Goal: Information Seeking & Learning: Learn about a topic

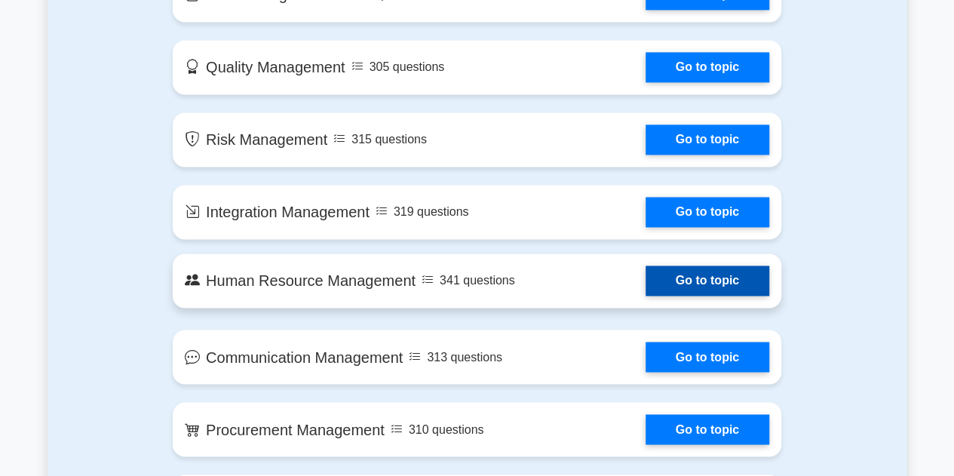
scroll to position [1090, 0]
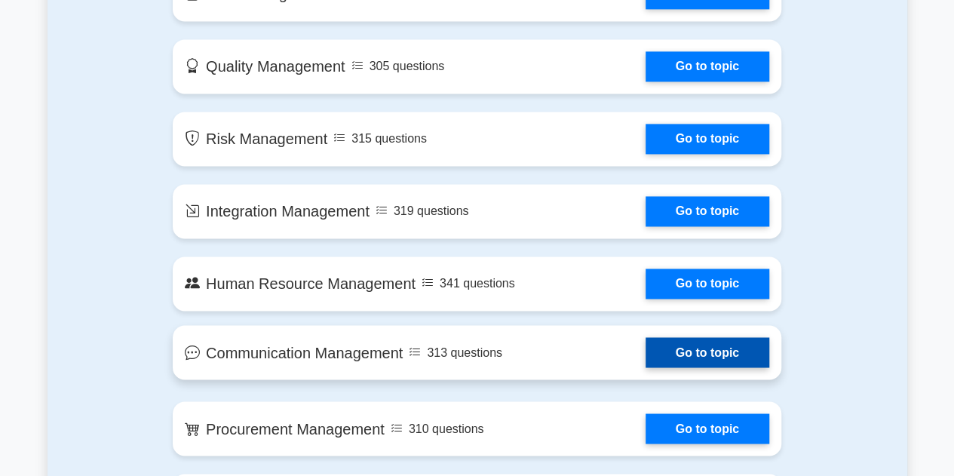
click at [688, 344] on link "Go to topic" at bounding box center [708, 352] width 124 height 30
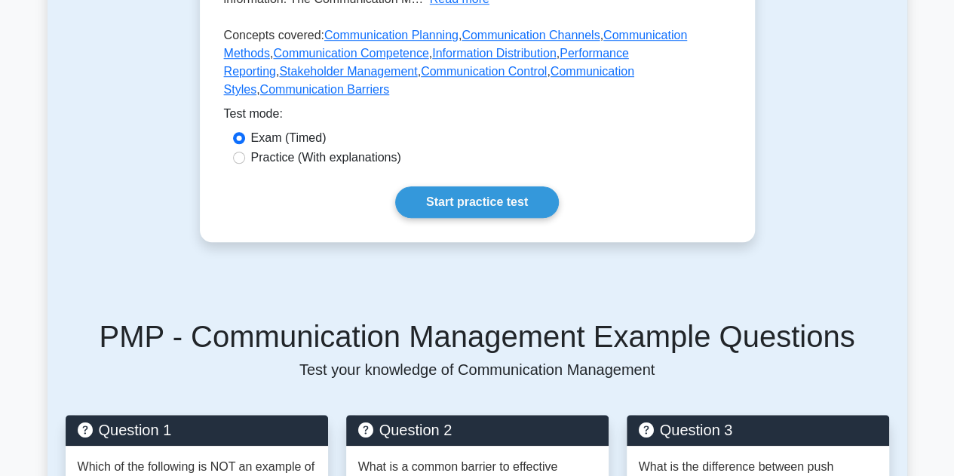
scroll to position [508, 0]
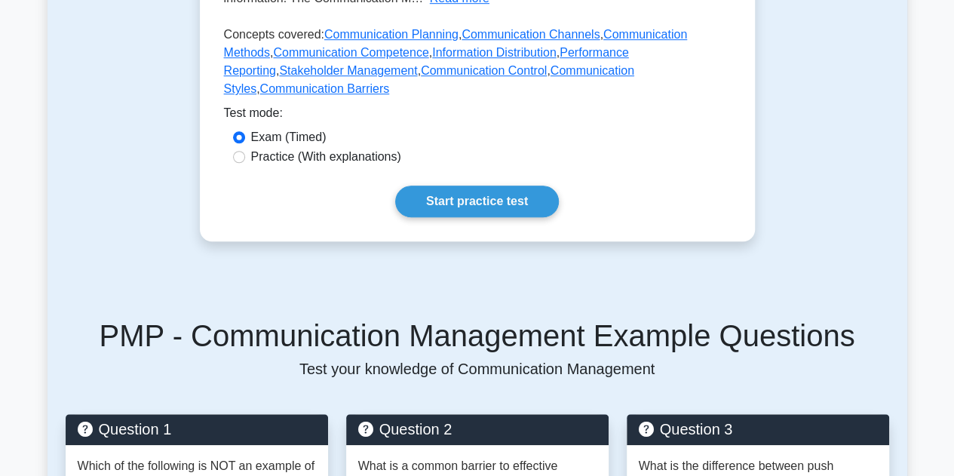
click at [357, 148] on label "Practice (With explanations)" at bounding box center [326, 157] width 150 height 18
click at [245, 151] on input "Practice (With explanations)" at bounding box center [239, 157] width 12 height 12
radio input "true"
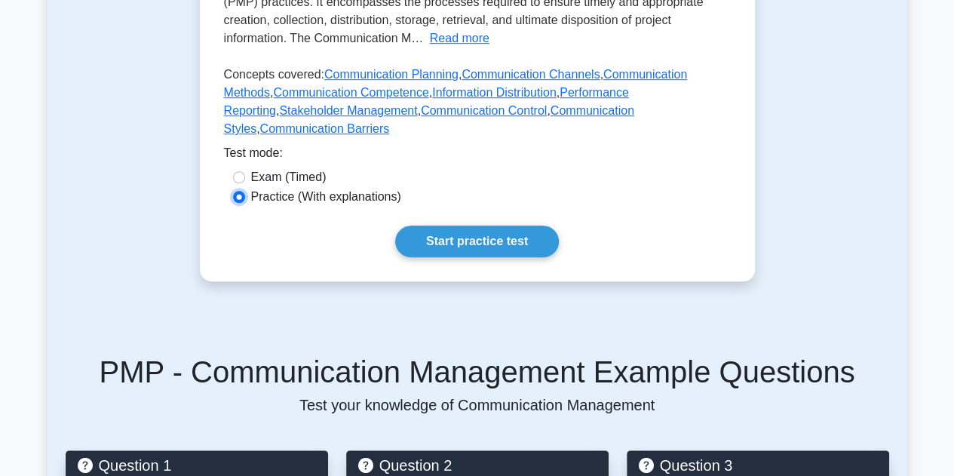
scroll to position [481, 0]
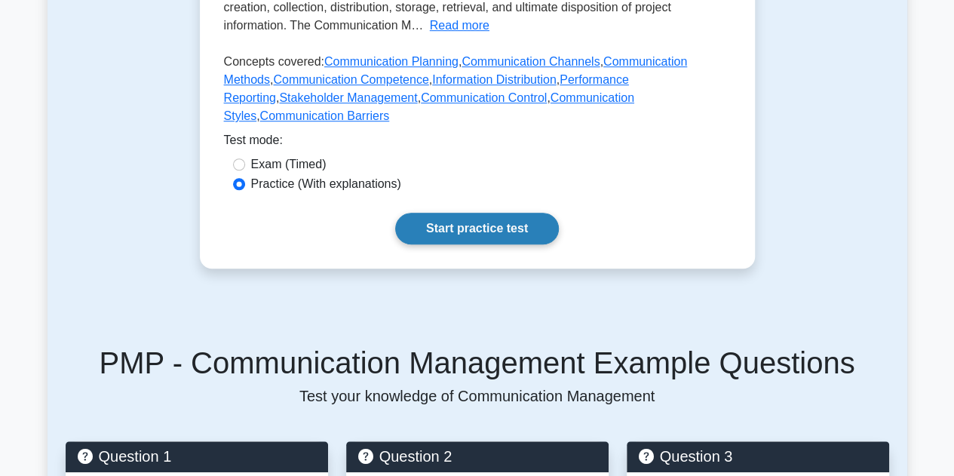
click at [488, 213] on link "Start practice test" at bounding box center [477, 229] width 164 height 32
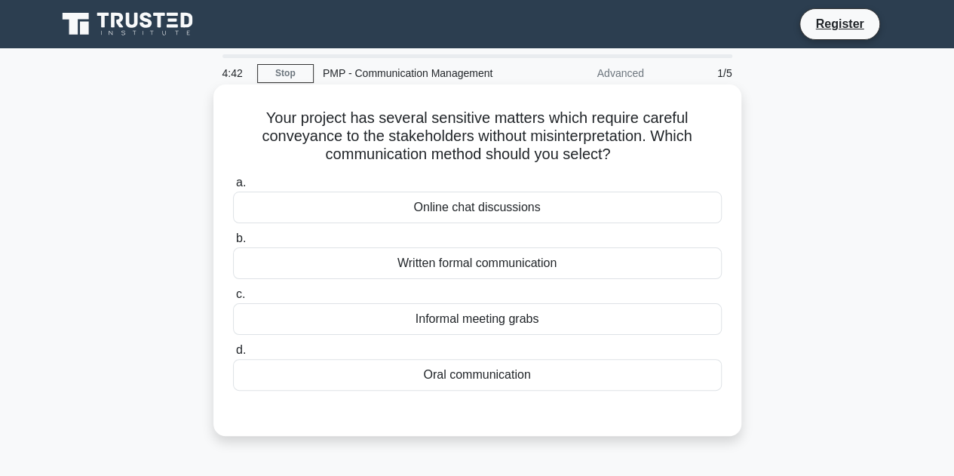
click at [516, 375] on div "Oral communication" at bounding box center [477, 375] width 489 height 32
click at [233, 355] on input "d. Oral communication" at bounding box center [233, 351] width 0 height 10
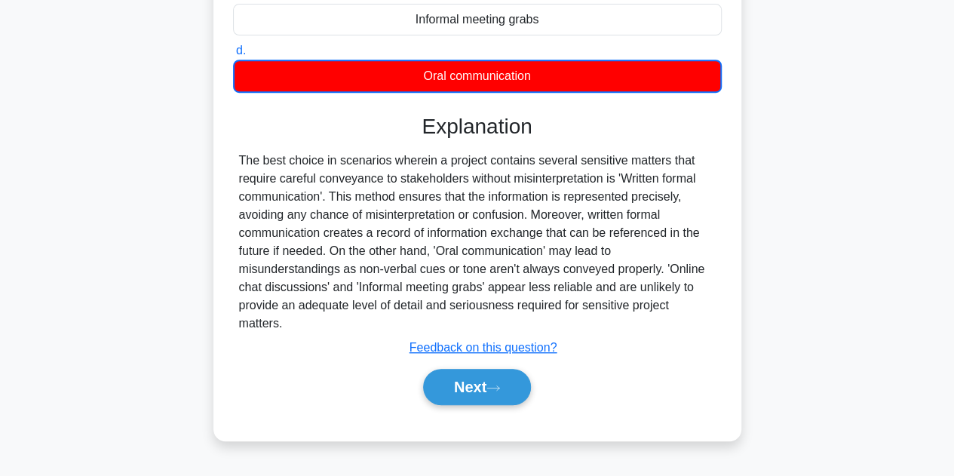
scroll to position [339, 0]
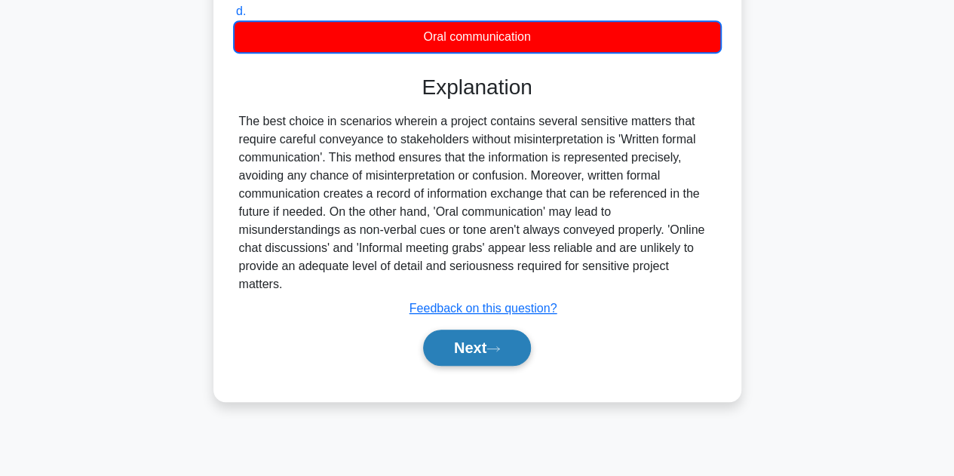
click at [474, 330] on button "Next" at bounding box center [477, 348] width 108 height 36
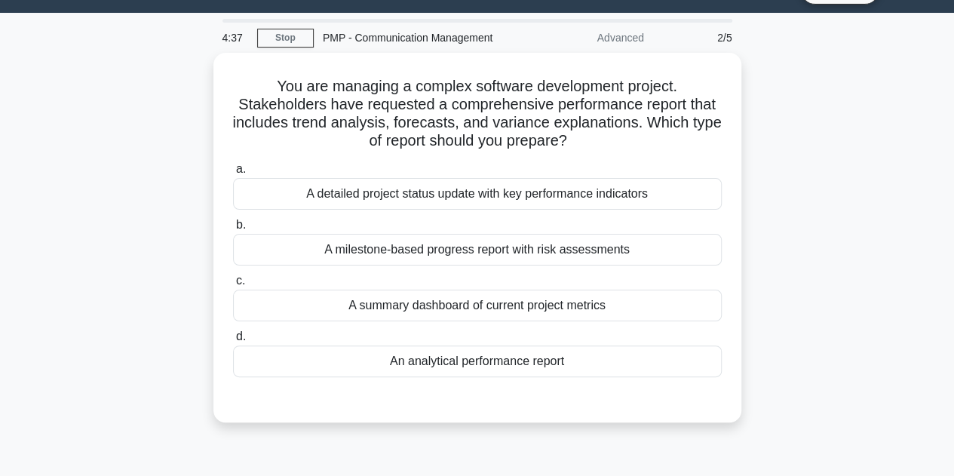
scroll to position [32, 0]
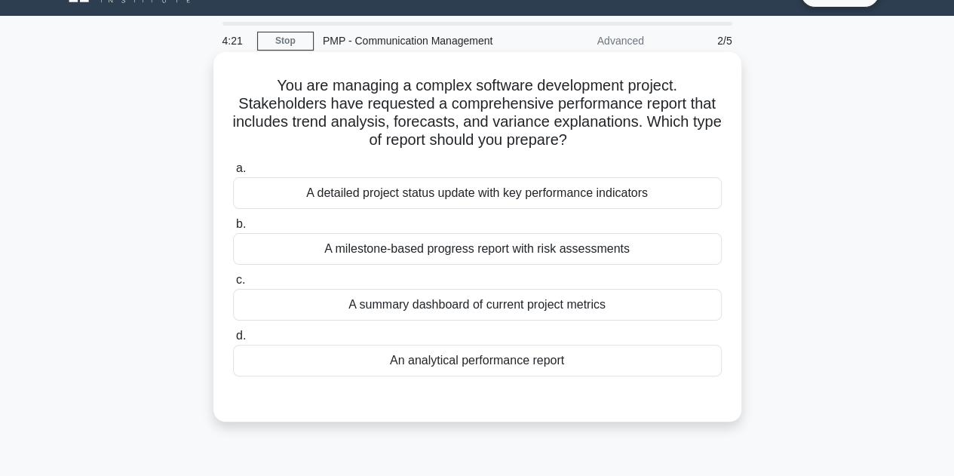
click at [663, 207] on div "A detailed project status update with key performance indicators" at bounding box center [477, 193] width 489 height 32
click at [233, 174] on input "a. A detailed project status update with key performance indicators" at bounding box center [233, 169] width 0 height 10
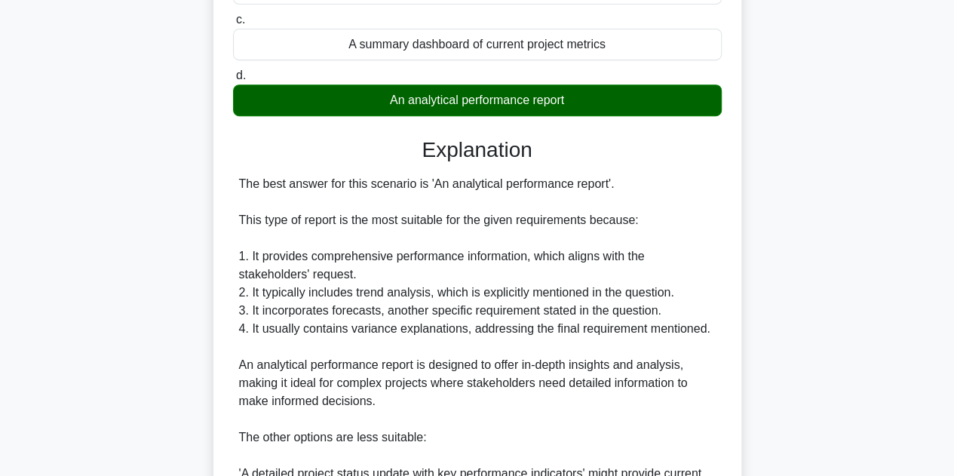
scroll to position [653, 0]
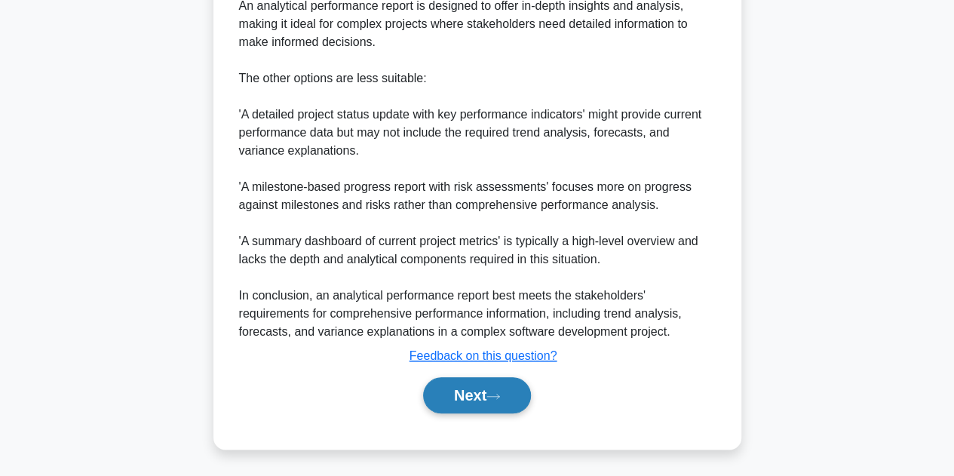
click at [462, 402] on button "Next" at bounding box center [477, 395] width 108 height 36
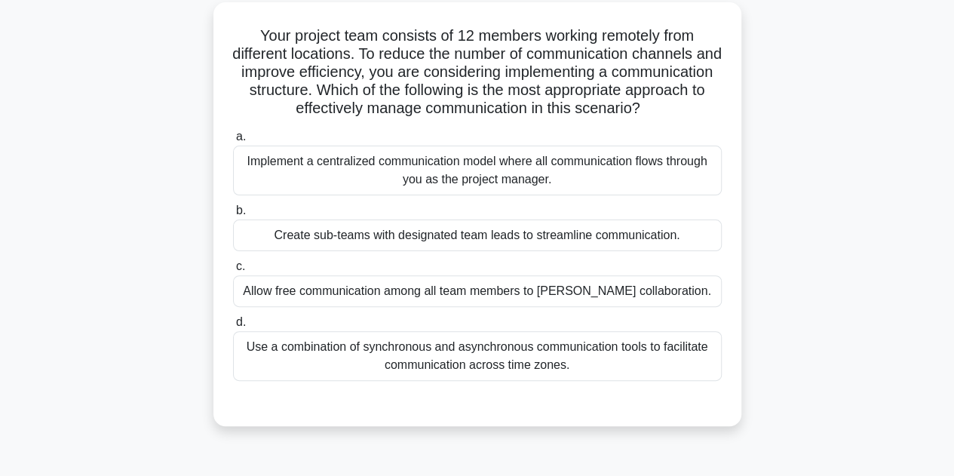
scroll to position [85, 0]
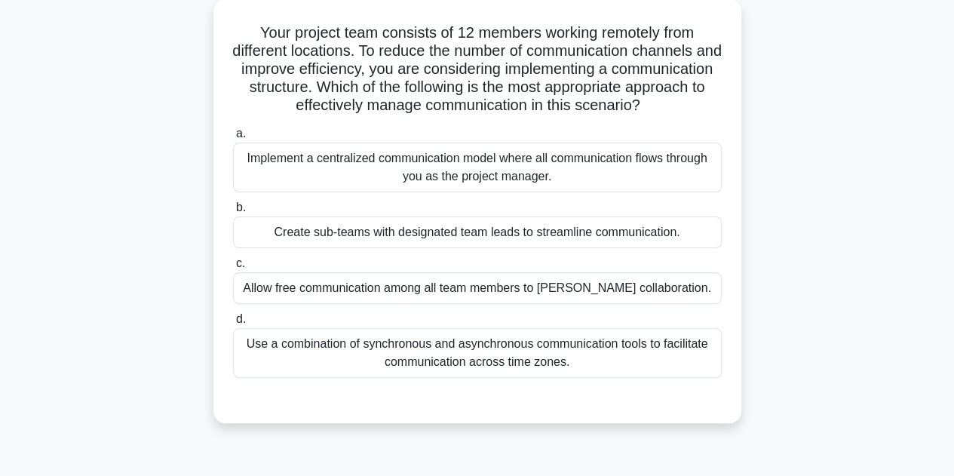
click at [455, 378] on div "Use a combination of synchronous and asynchronous communication tools to facili…" at bounding box center [477, 353] width 489 height 50
click at [233, 324] on input "d. Use a combination of synchronous and asynchronous communication tools to fac…" at bounding box center [233, 320] width 0 height 10
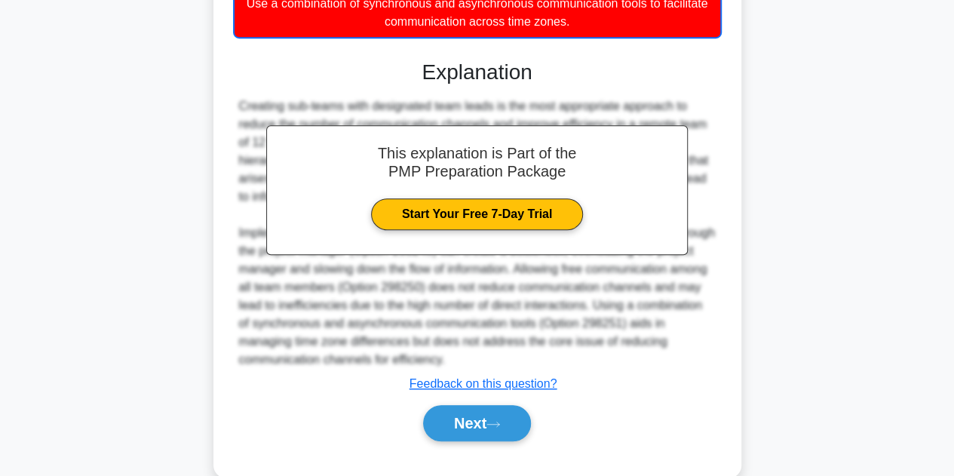
scroll to position [472, 0]
